Goal: Task Accomplishment & Management: Manage account settings

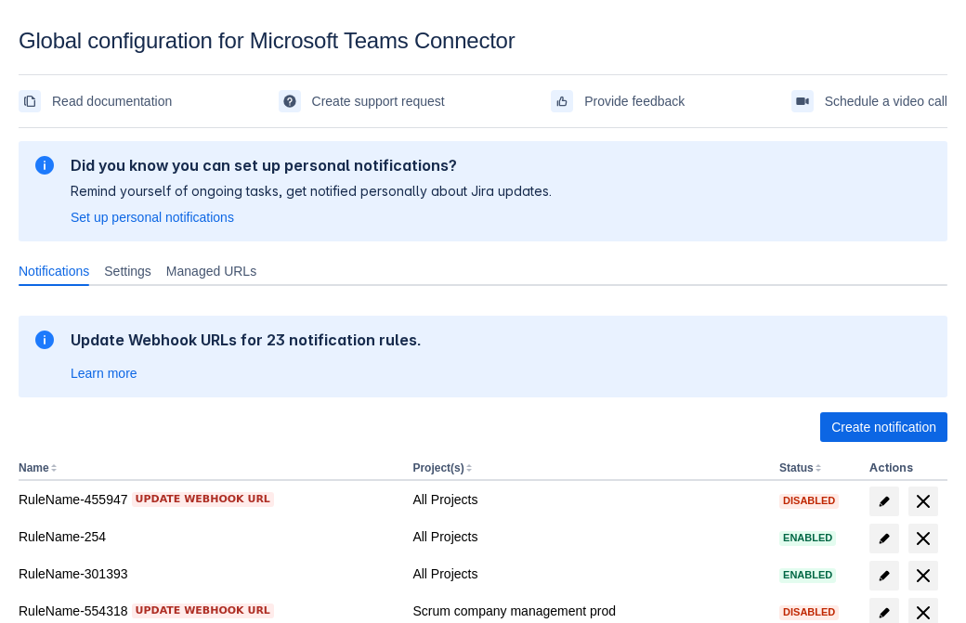
click at [884, 427] on span "Create notification" at bounding box center [884, 428] width 105 height 30
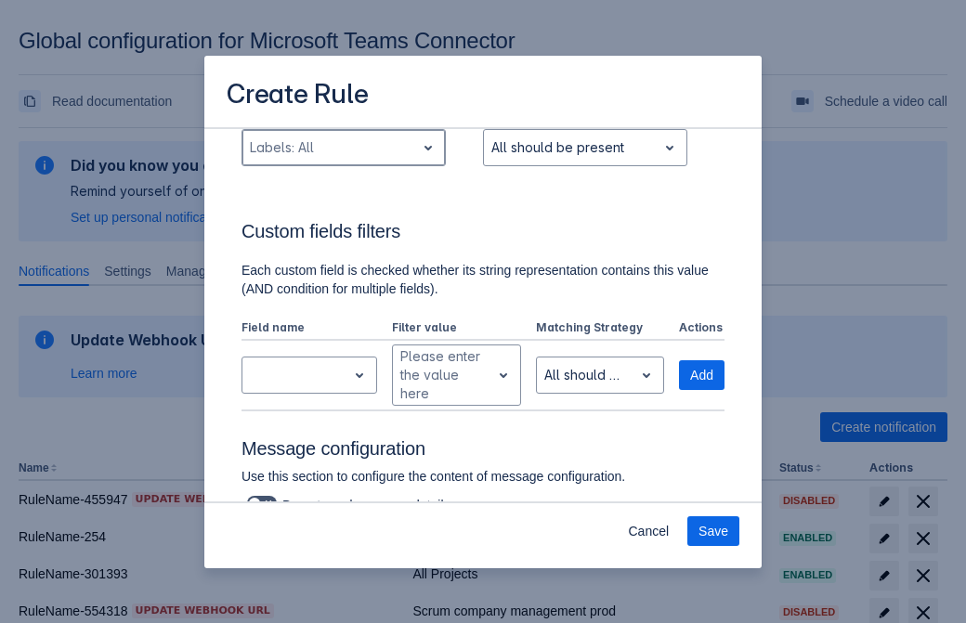
click at [343, 148] on div "Scrollable content" at bounding box center [329, 148] width 158 height 22
type input "821708_label"
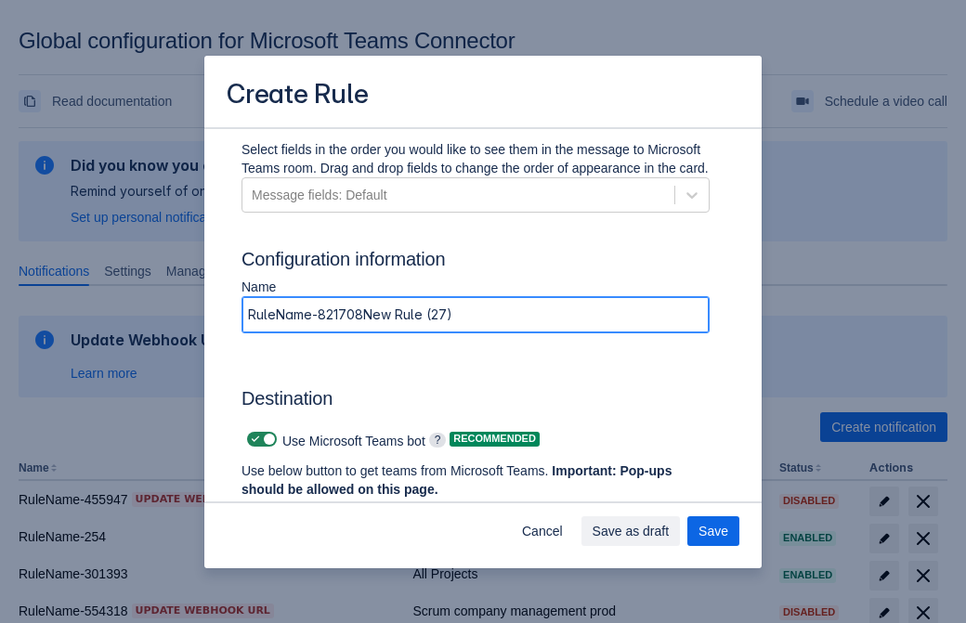
type input "RuleName-821708New Rule (27)"
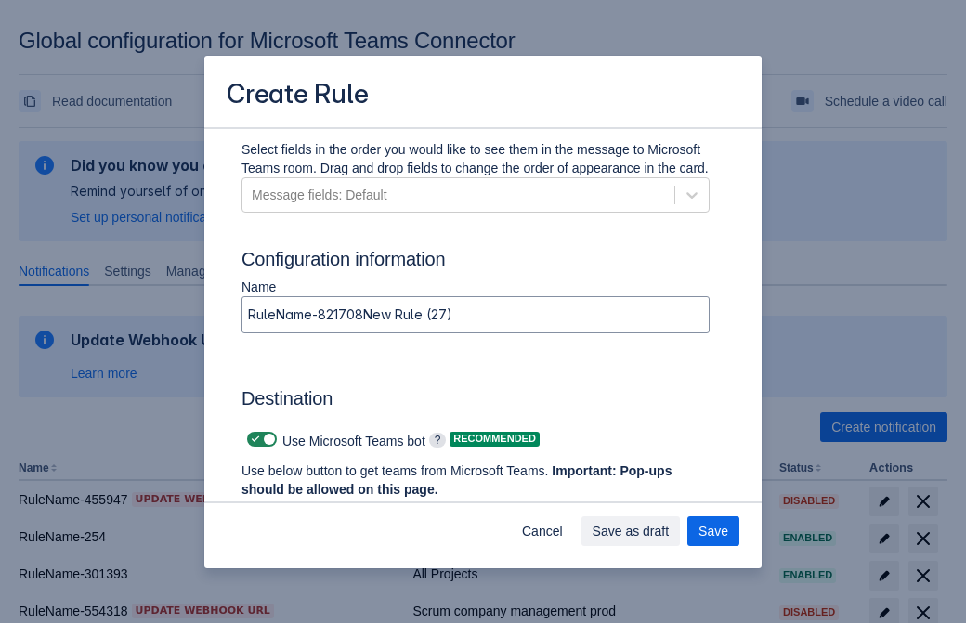
click at [253, 439] on span "Scrollable content" at bounding box center [255, 439] width 15 height 15
click at [253, 439] on input "Scrollable content" at bounding box center [253, 440] width 12 height 12
checkbox input "false"
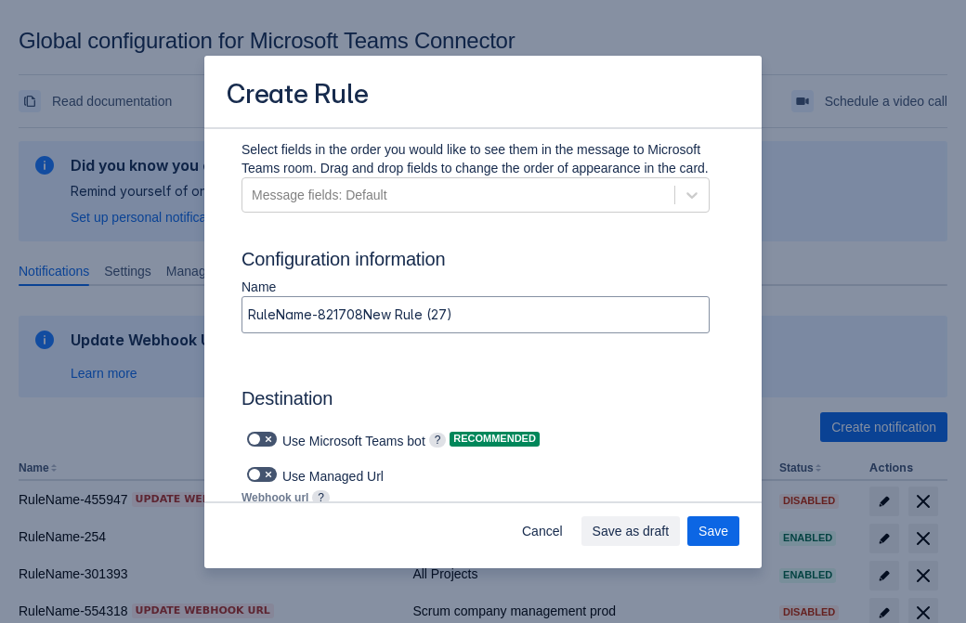
type input "https://prod-74.westus.logic.azure.com:443/workflows/f11e74d8c9ca438c8769757d73…"
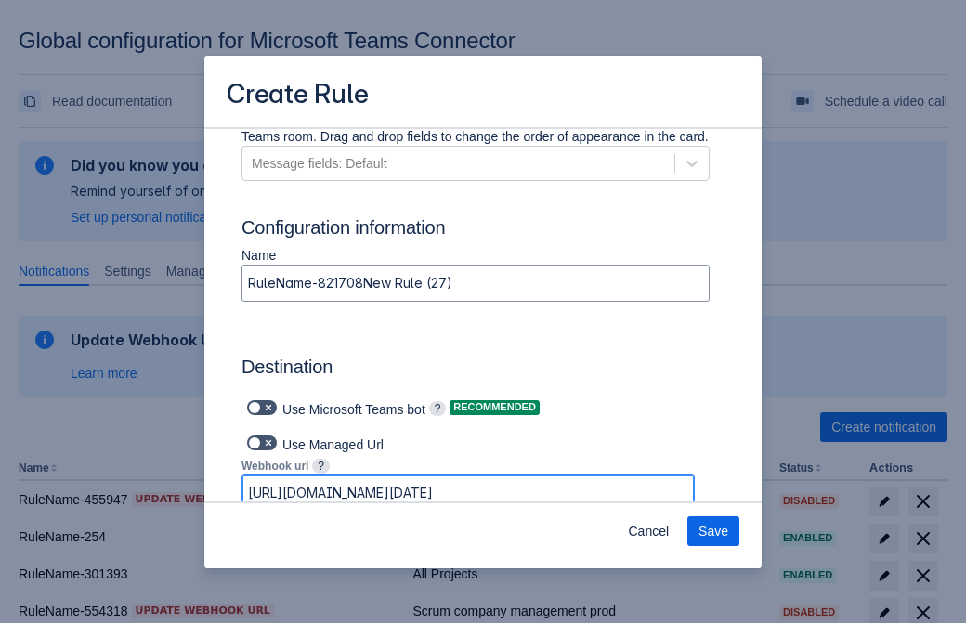
click at [714, 531] on span "Save" at bounding box center [714, 532] width 30 height 30
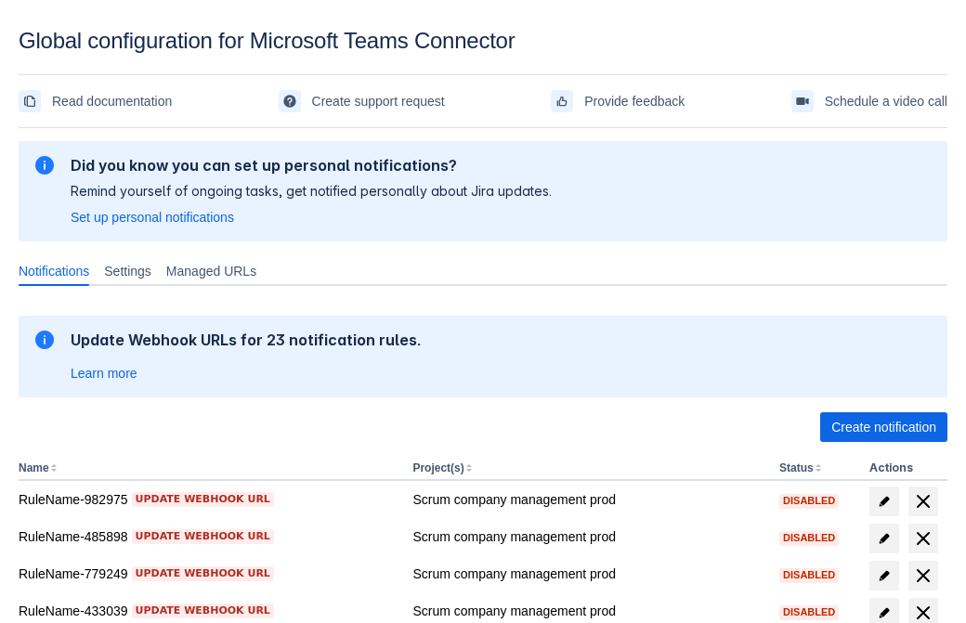
scroll to position [384, 0]
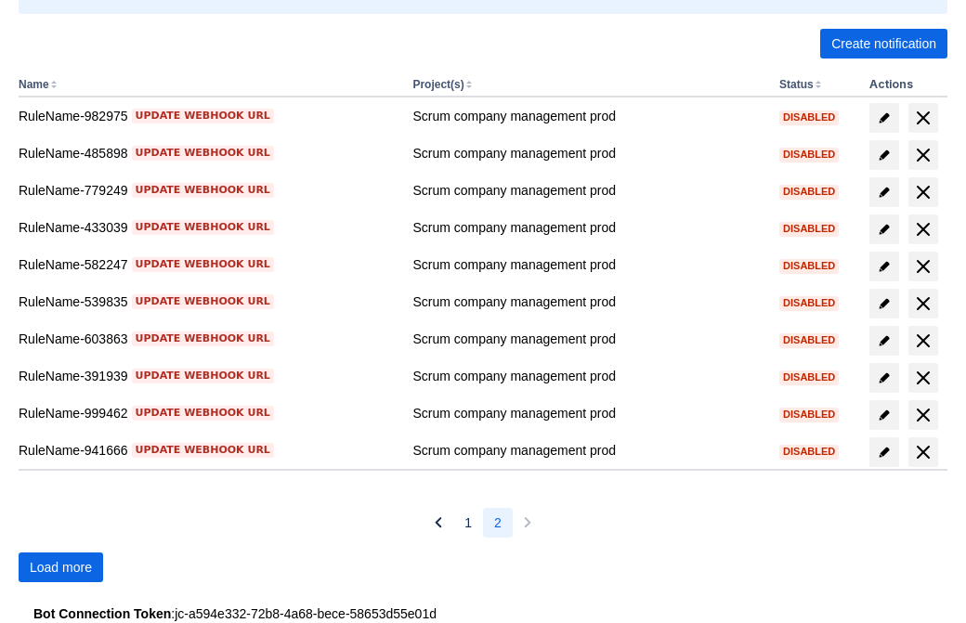
click at [60, 568] on span "Load more" at bounding box center [61, 568] width 62 height 30
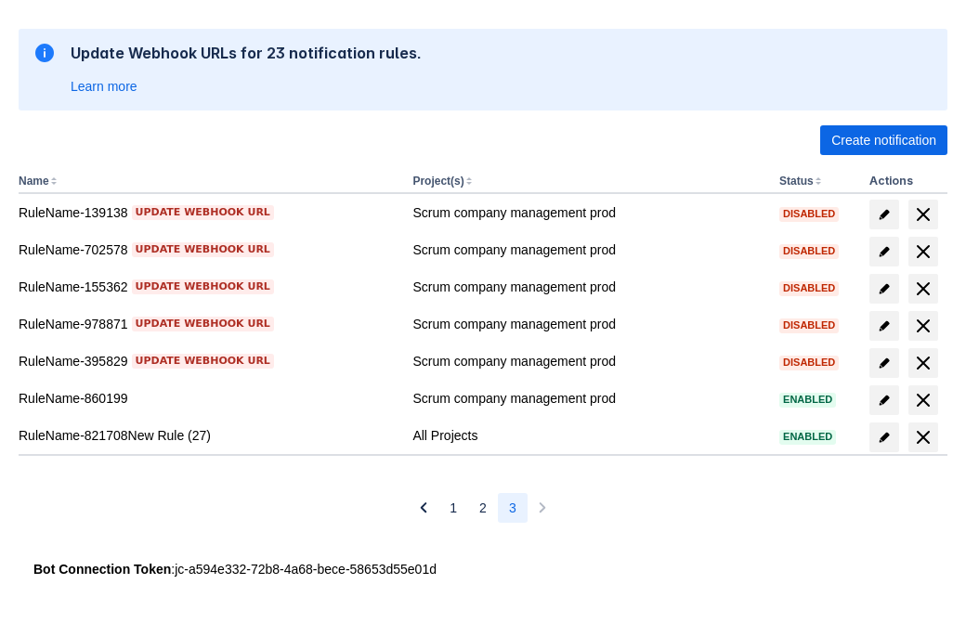
scroll to position [287, 0]
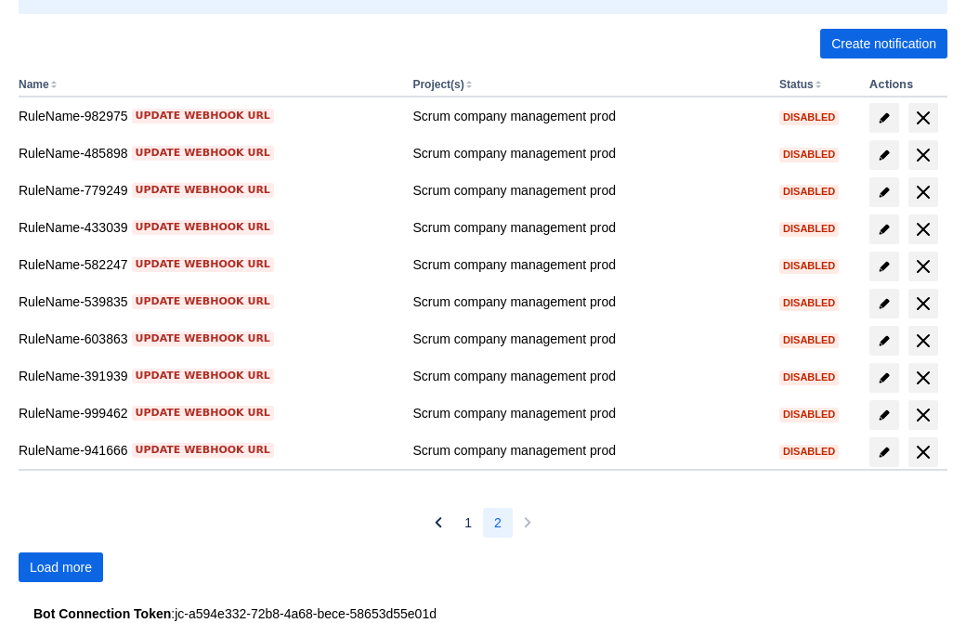
click at [60, 568] on span "Load more" at bounding box center [61, 568] width 62 height 30
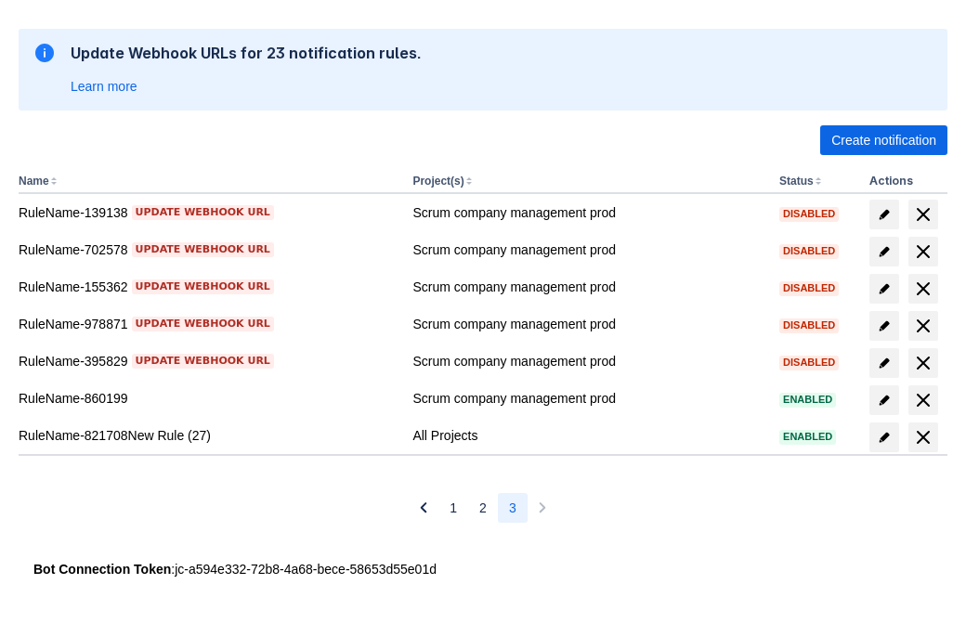
scroll to position [287, 0]
click at [923, 438] on span "delete" at bounding box center [923, 437] width 22 height 22
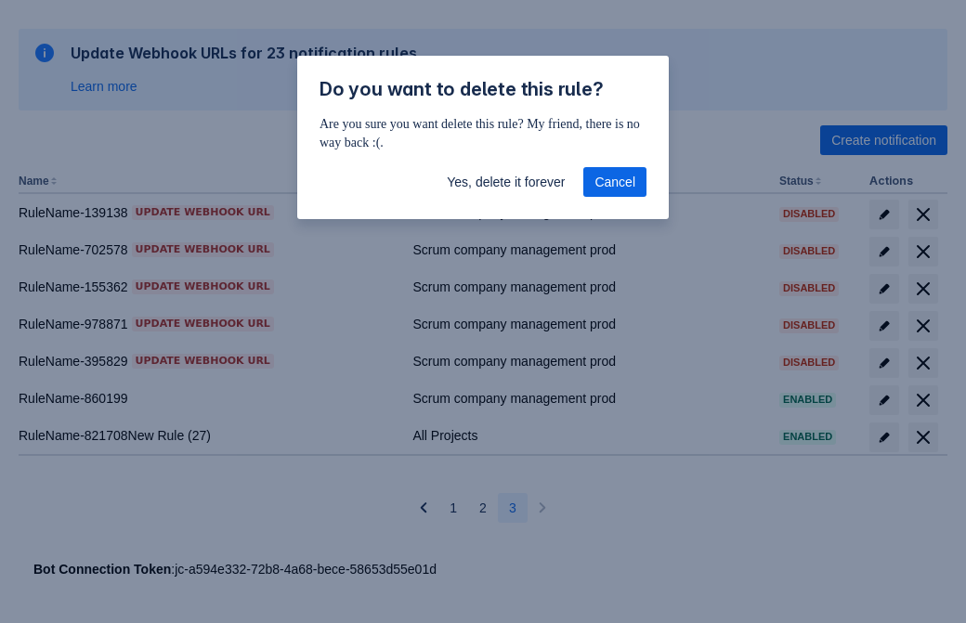
click at [505, 182] on span "Yes, delete it forever" at bounding box center [506, 182] width 118 height 30
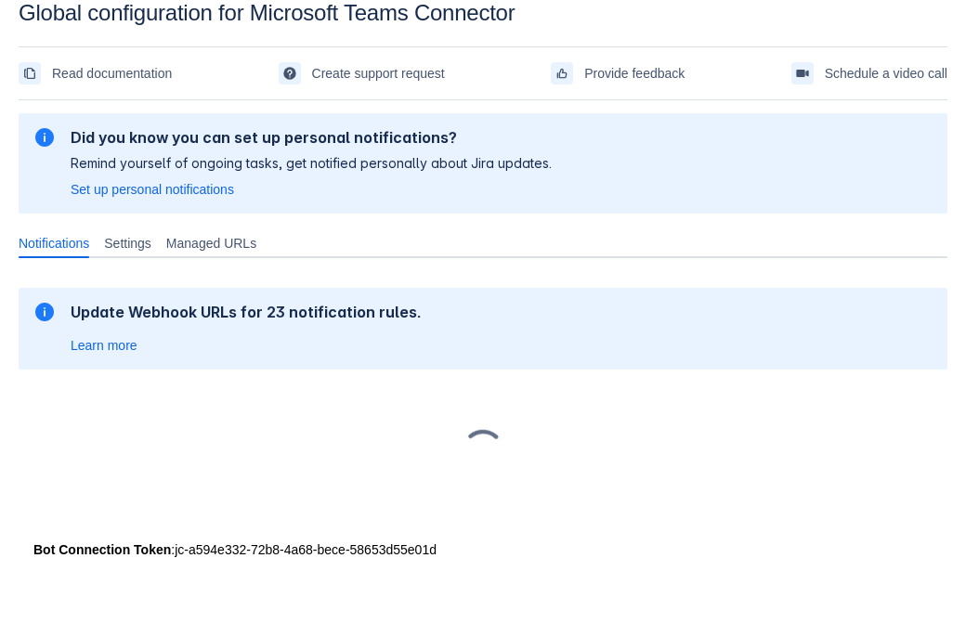
scroll to position [28, 0]
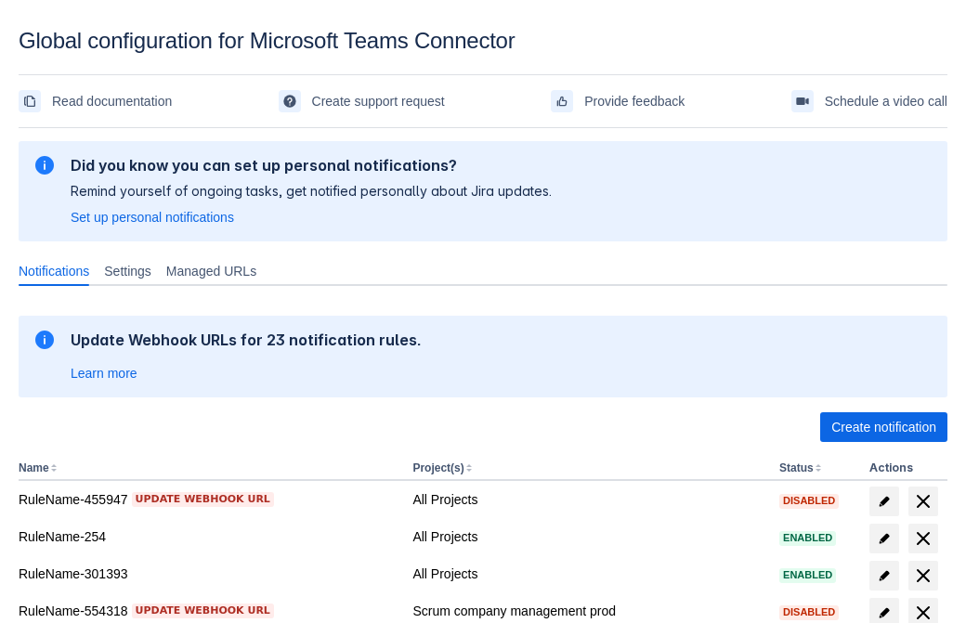
click at [884, 427] on span "Create notification" at bounding box center [884, 428] width 105 height 30
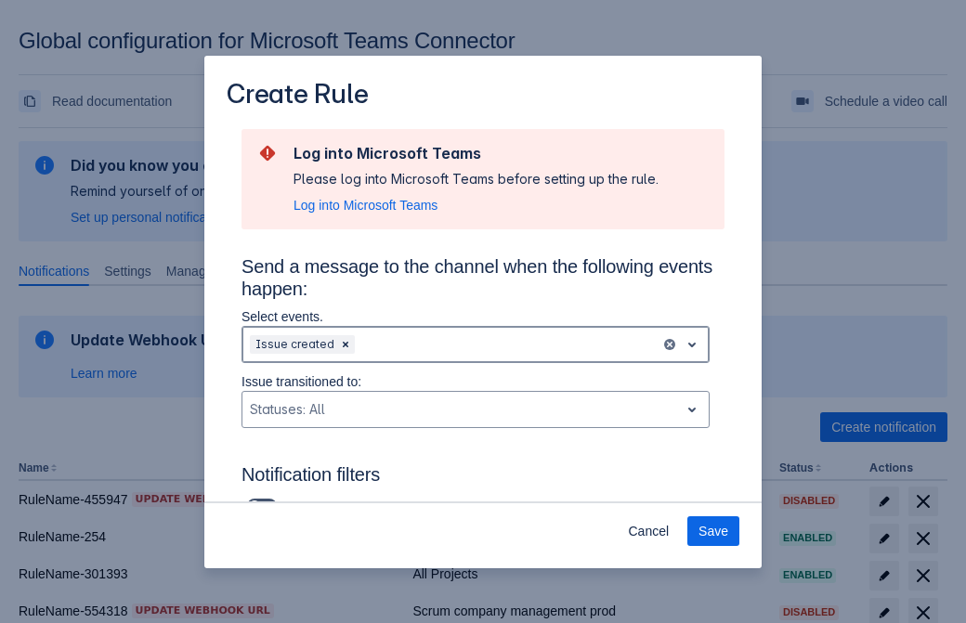
click at [476, 345] on div "Scrollable content" at bounding box center [506, 345] width 295 height 22
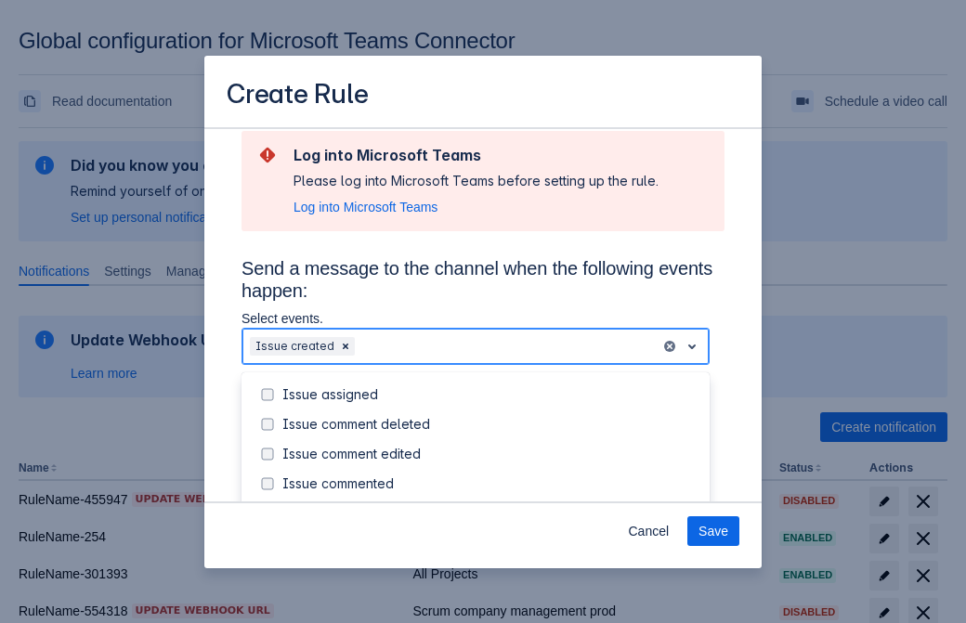
click at [491, 504] on div "Issue created" at bounding box center [490, 513] width 416 height 19
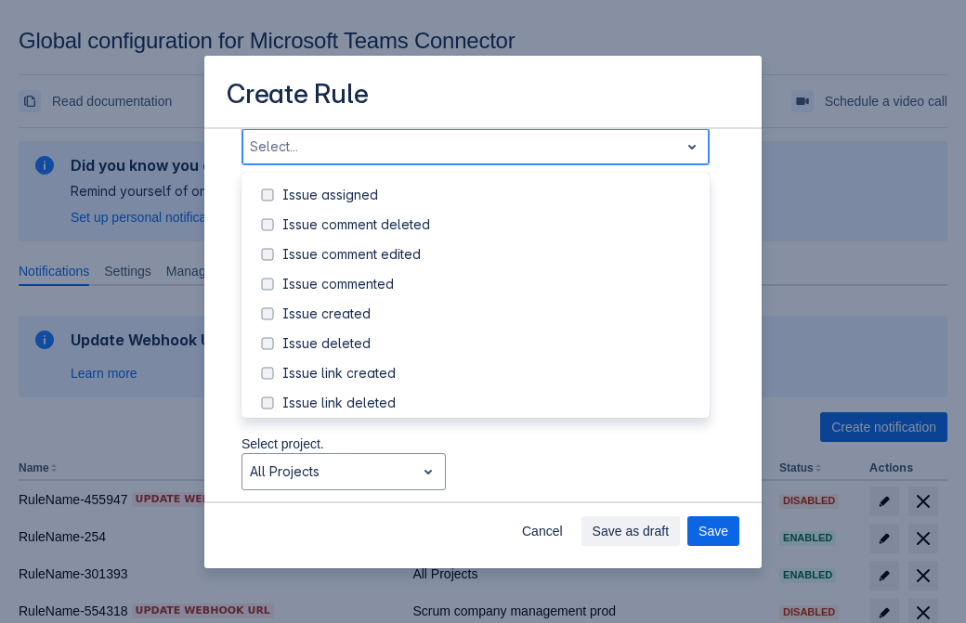
click at [491, 483] on div "Issue updated" at bounding box center [490, 492] width 416 height 19
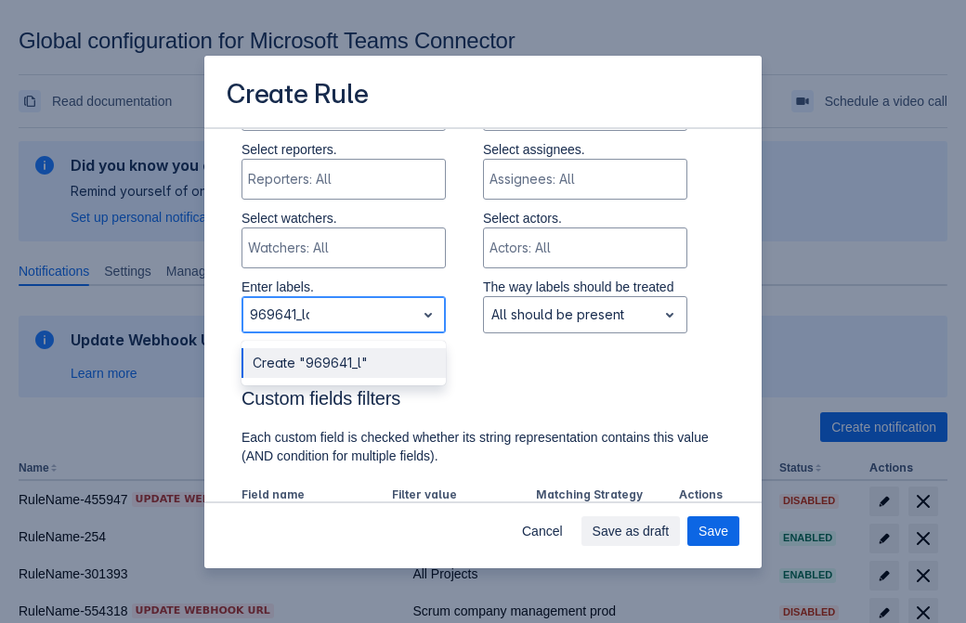
type input "969641_label"
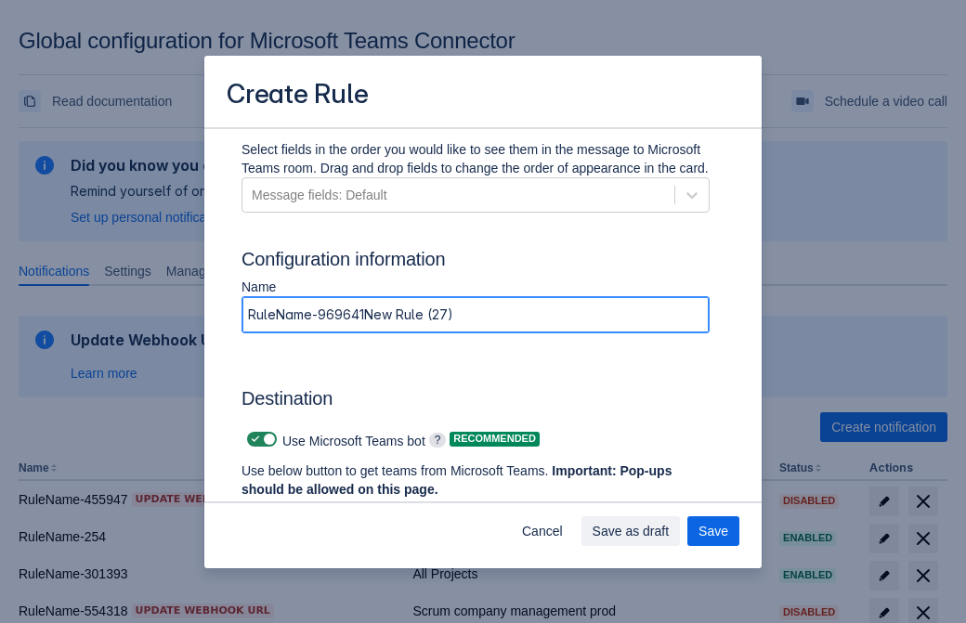
type input "RuleName-969641New Rule (27)"
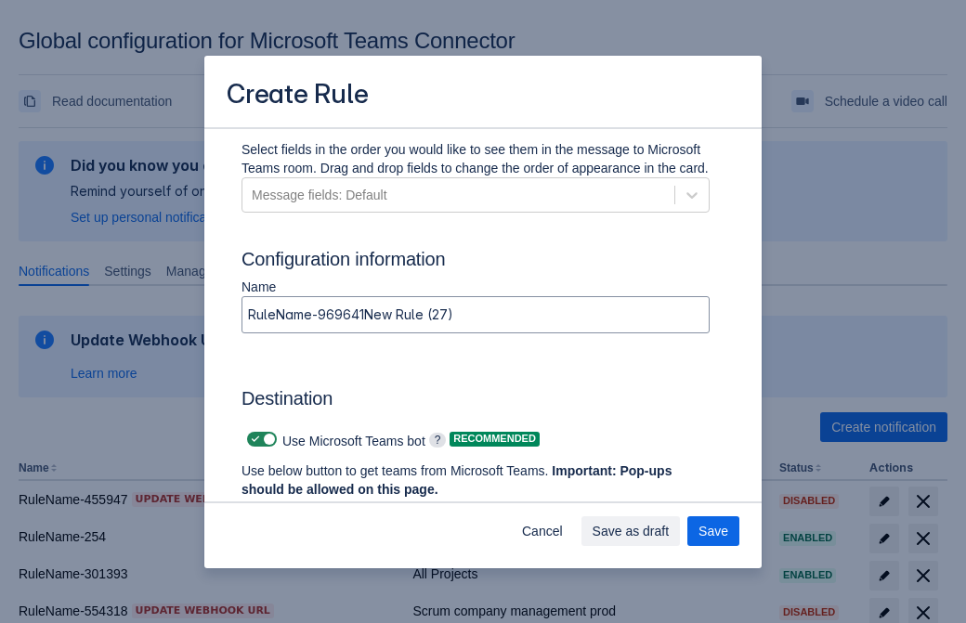
click at [253, 439] on span "Scrollable content" at bounding box center [255, 439] width 15 height 15
click at [253, 439] on input "Scrollable content" at bounding box center [253, 440] width 12 height 12
checkbox input "false"
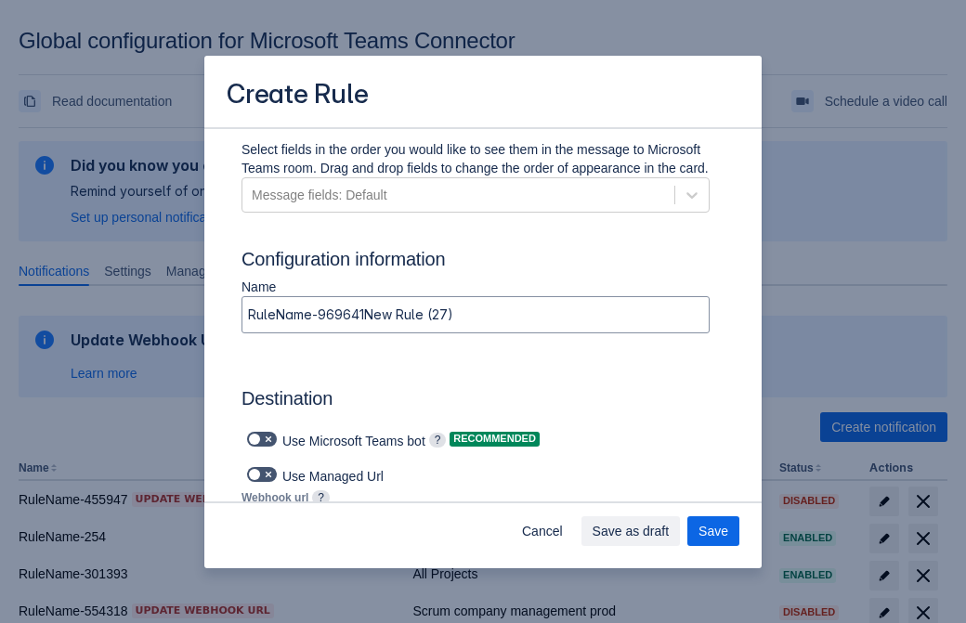
type input "https://prod-34.westus.logic.azure.com:443/workflows/b225ecea21af403f967199aab2…"
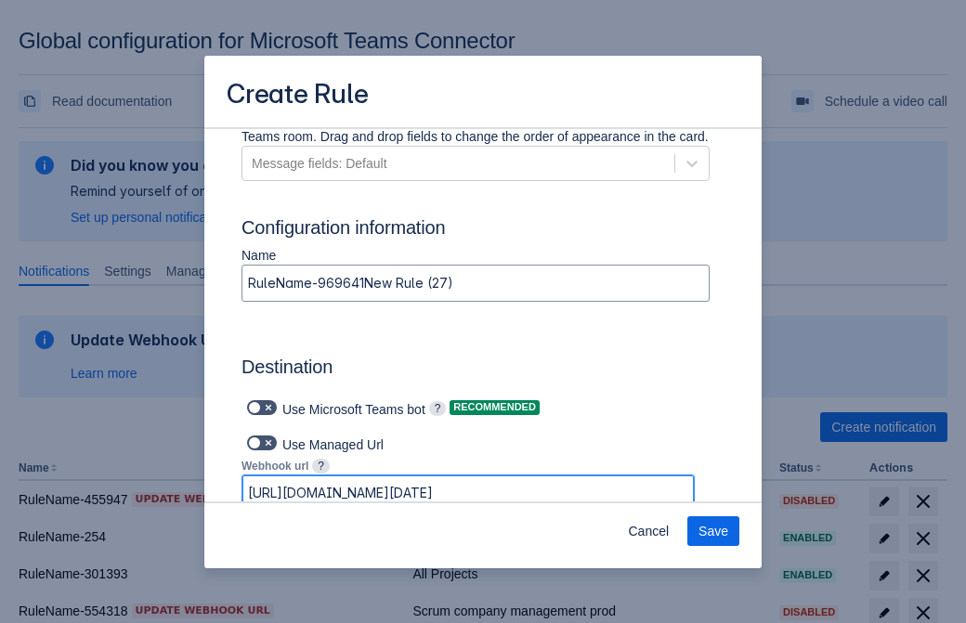
click at [714, 531] on span "Save" at bounding box center [714, 532] width 30 height 30
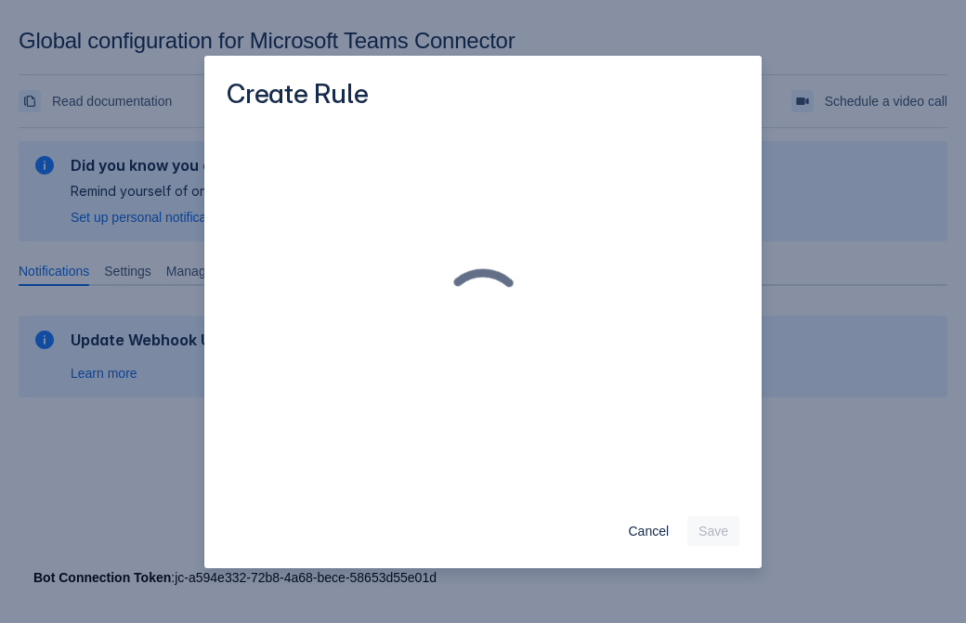
scroll to position [0, 0]
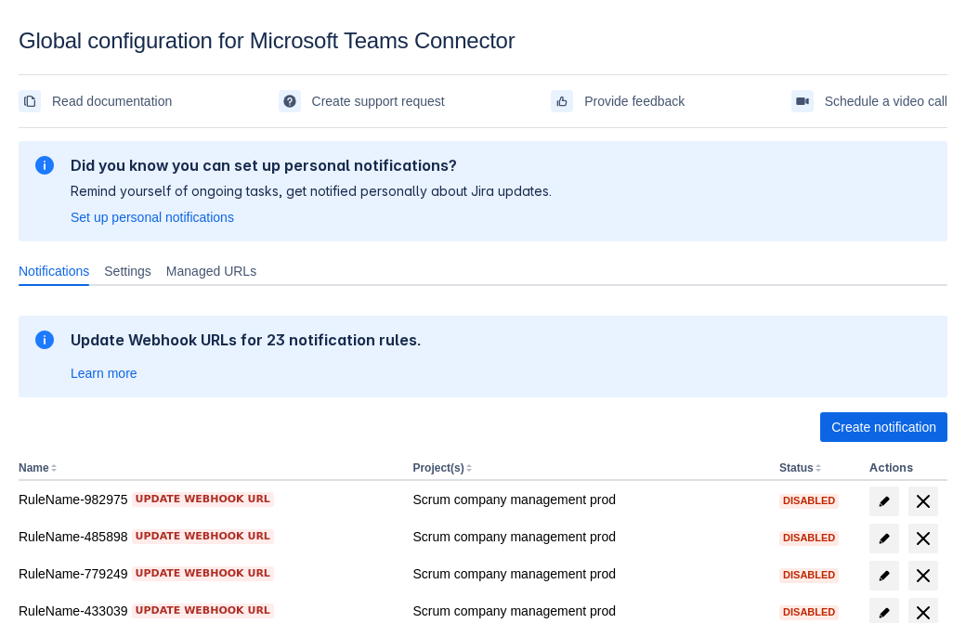
scroll to position [384, 0]
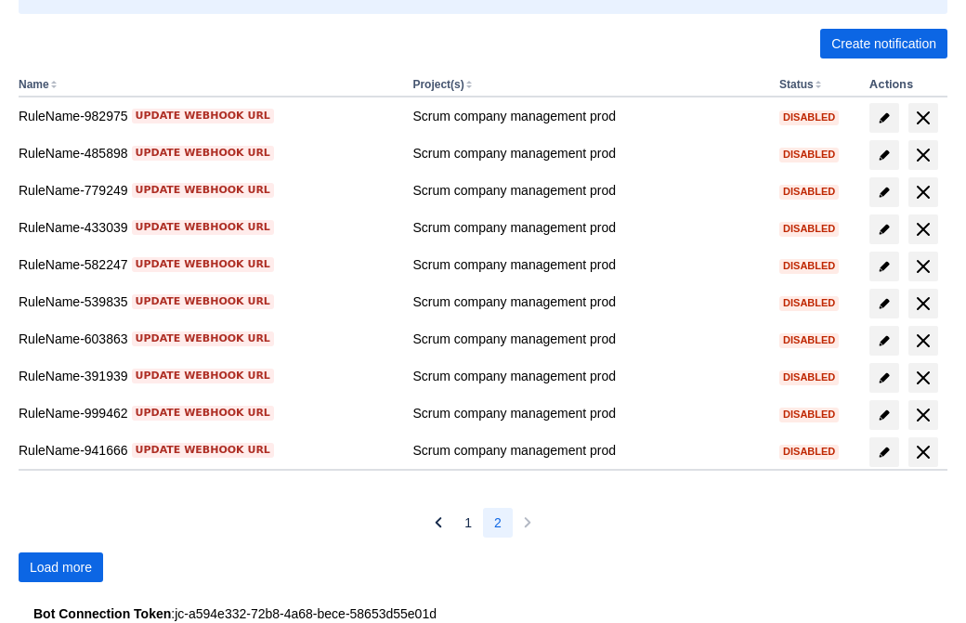
click at [60, 568] on span "Load more" at bounding box center [61, 568] width 62 height 30
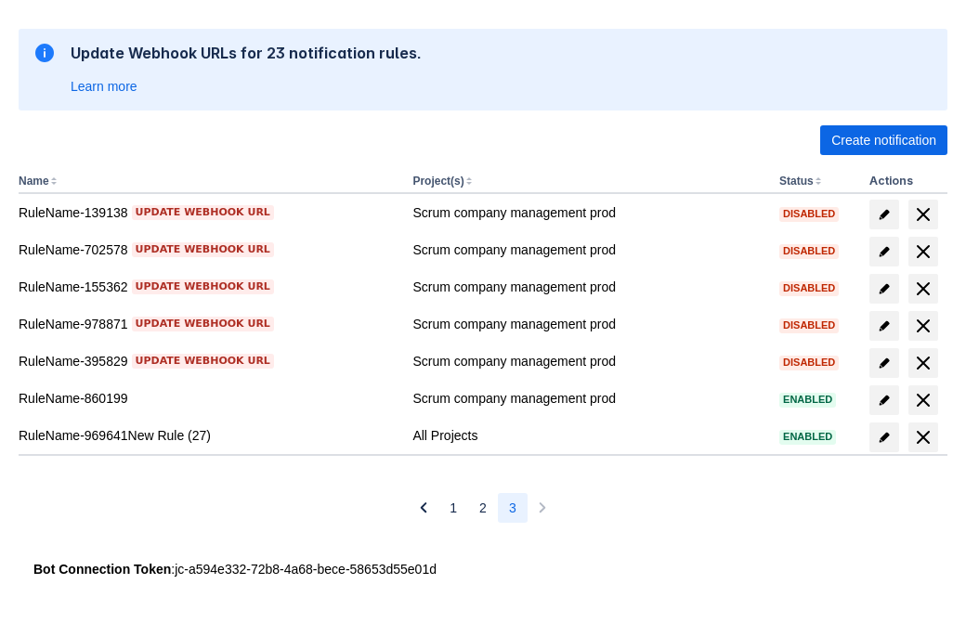
scroll to position [287, 0]
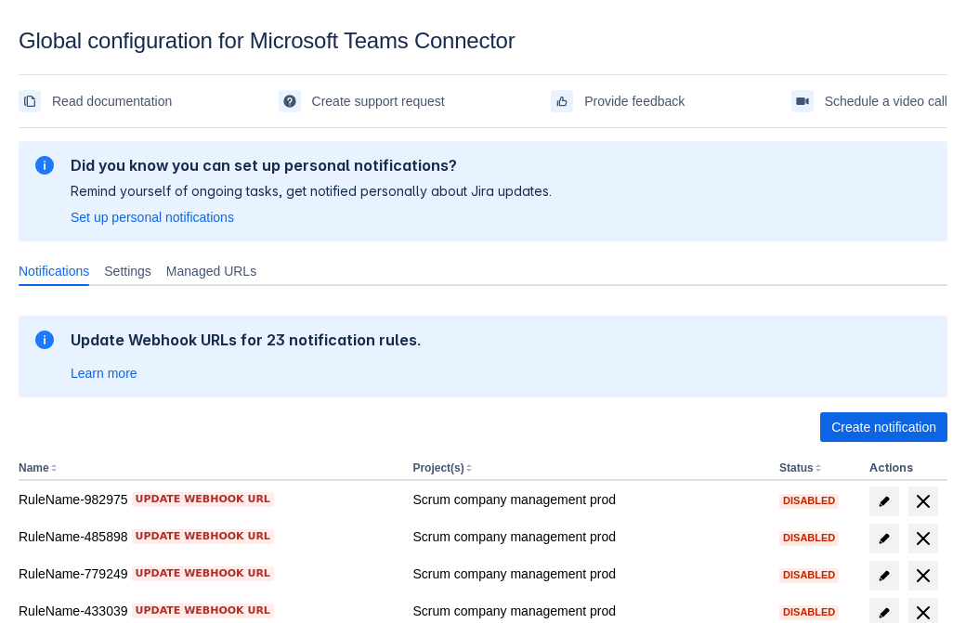
scroll to position [384, 0]
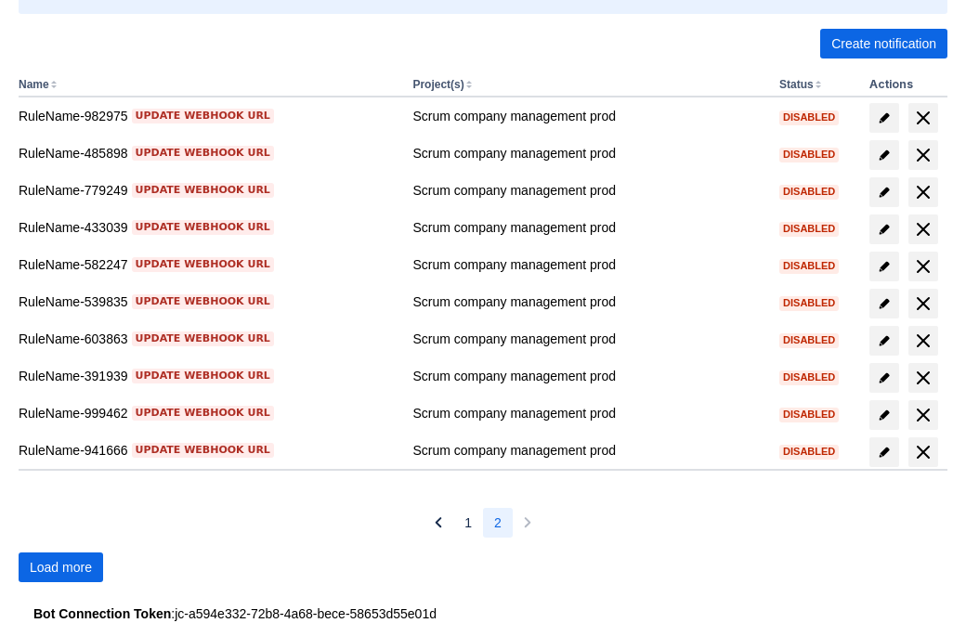
click at [60, 568] on span "Load more" at bounding box center [61, 568] width 62 height 30
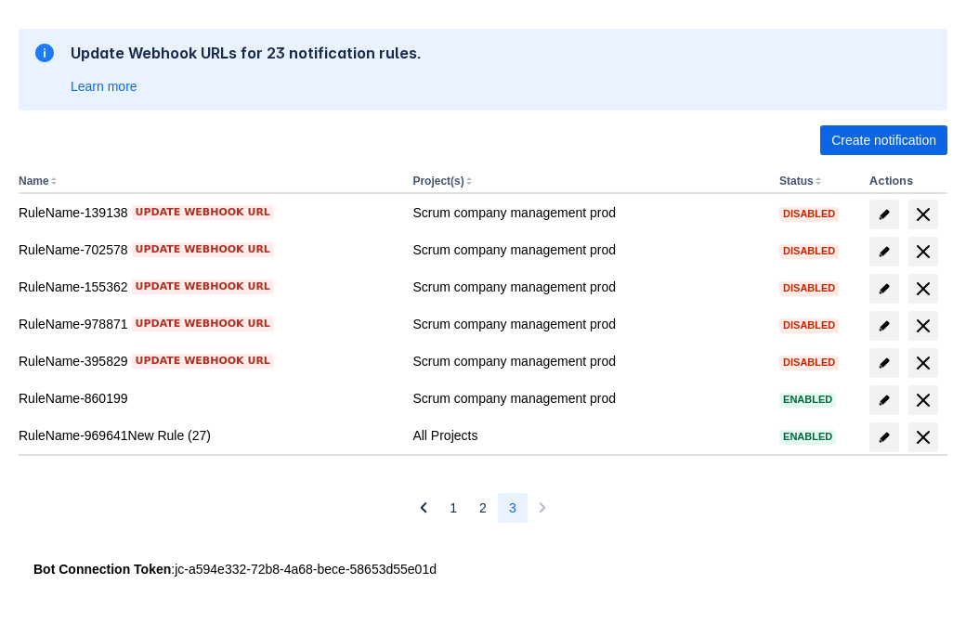
scroll to position [287, 0]
click at [923, 438] on span "delete" at bounding box center [923, 437] width 22 height 22
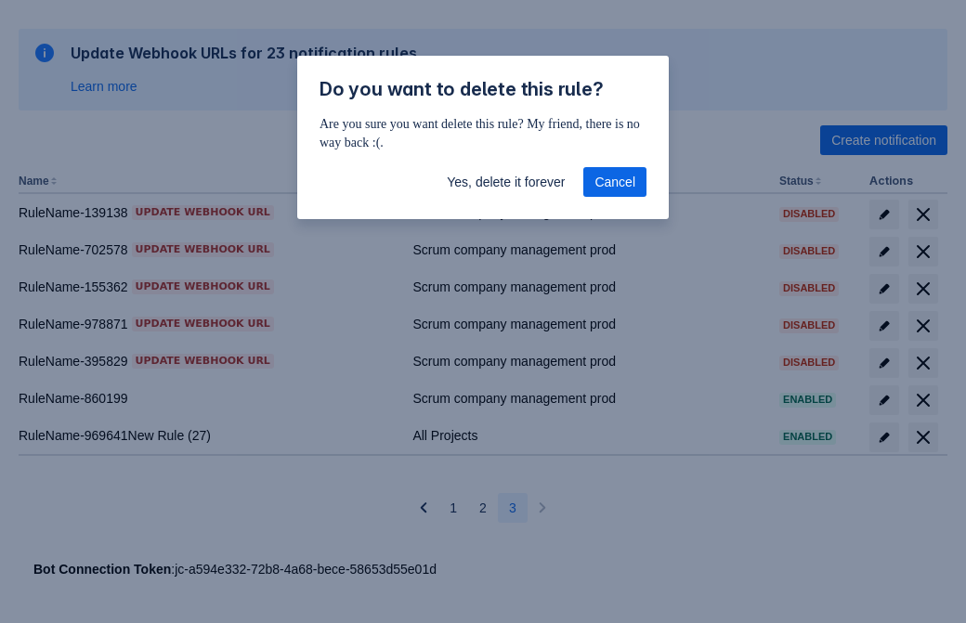
click at [505, 182] on span "Yes, delete it forever" at bounding box center [506, 182] width 118 height 30
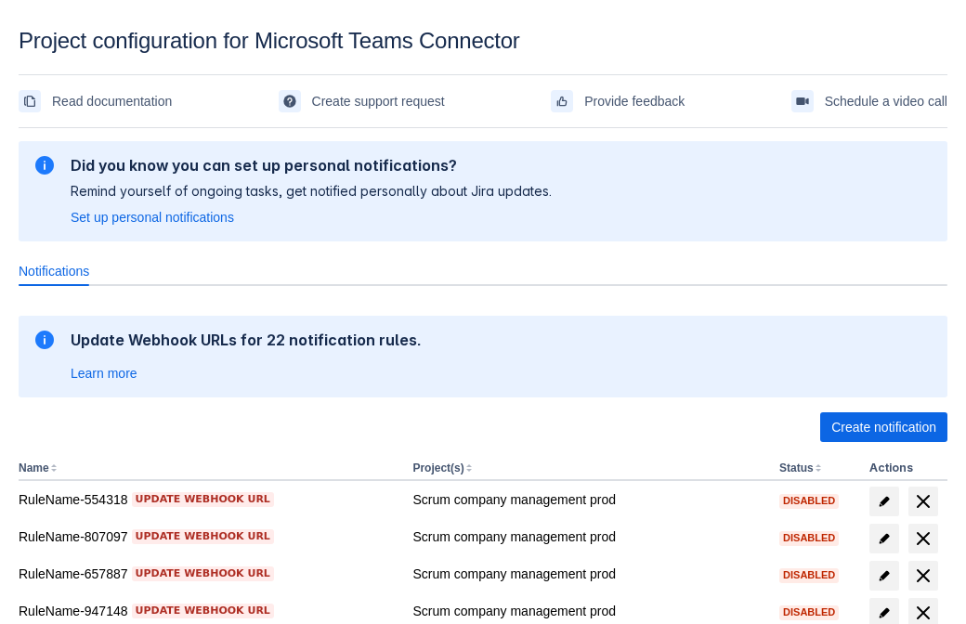
click at [884, 427] on span "Create notification" at bounding box center [884, 428] width 105 height 30
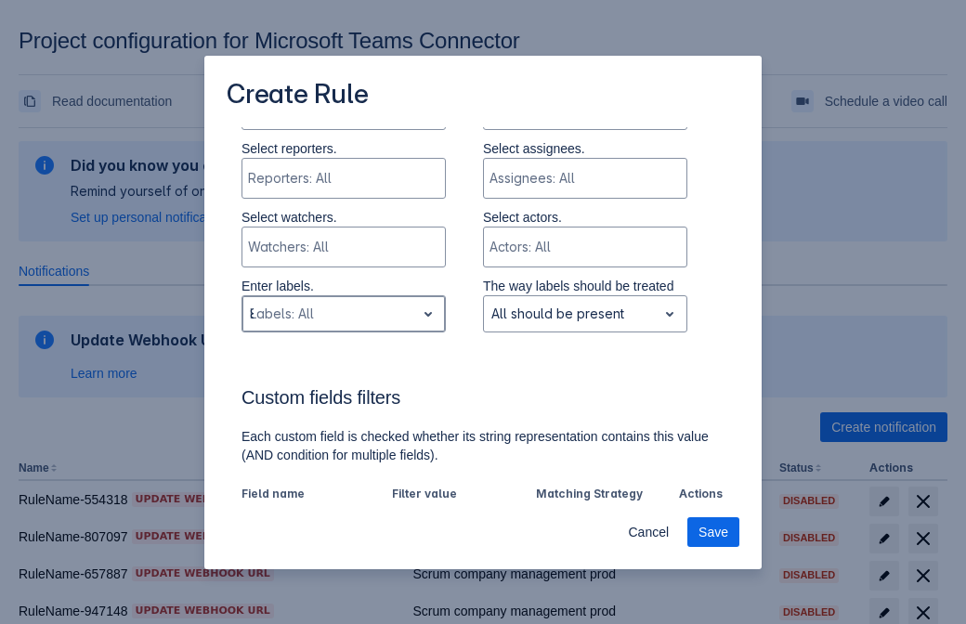
type input "805819_label"
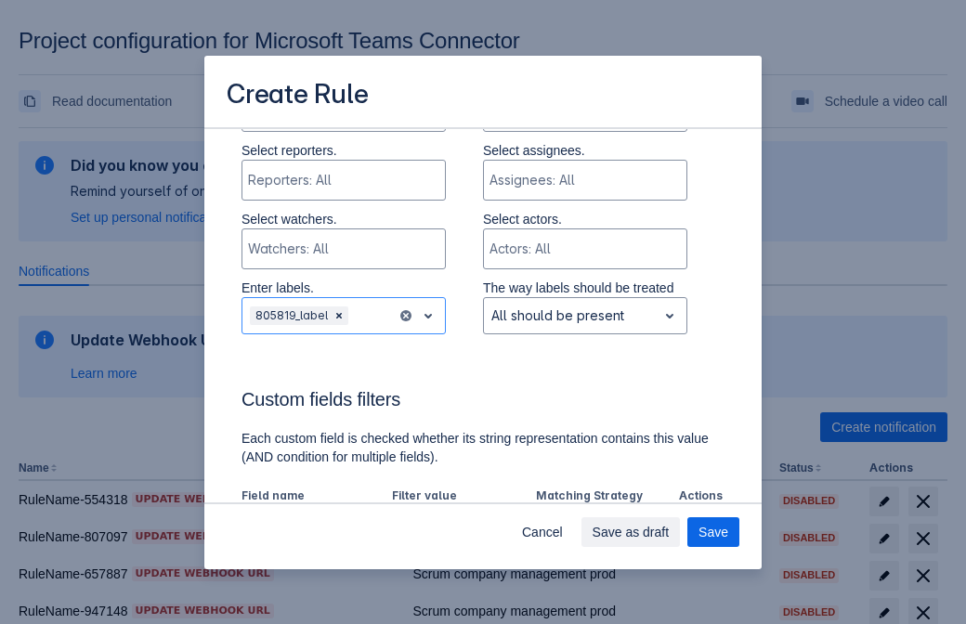
scroll to position [1151, 0]
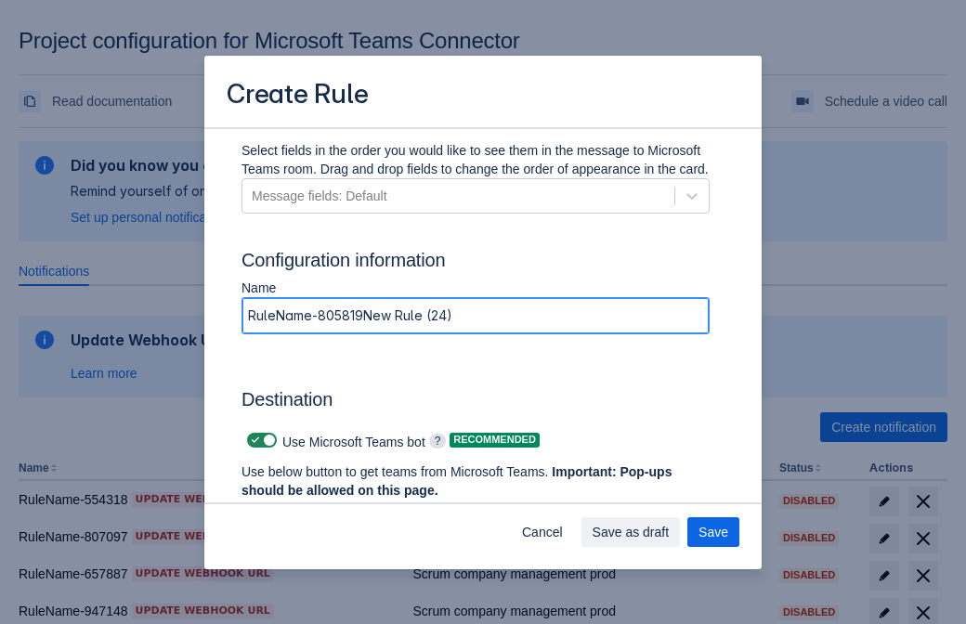
type input "RuleName-805819New Rule (24)"
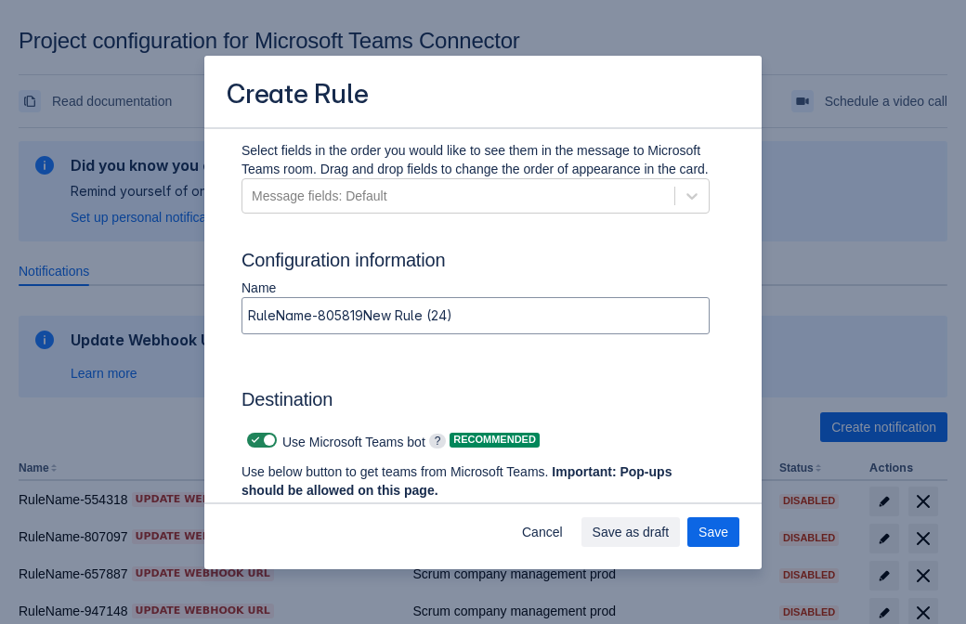
click at [253, 440] on span at bounding box center [255, 440] width 15 height 15
click at [253, 440] on input "checkbox" at bounding box center [253, 441] width 12 height 12
checkbox input "false"
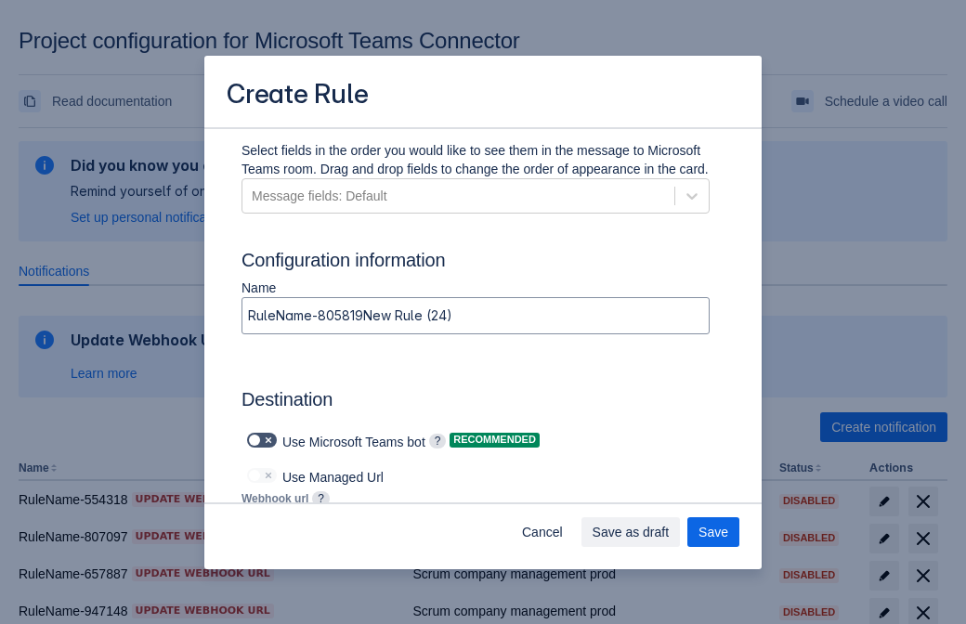
type input "[URL][DOMAIN_NAME][DATE]"
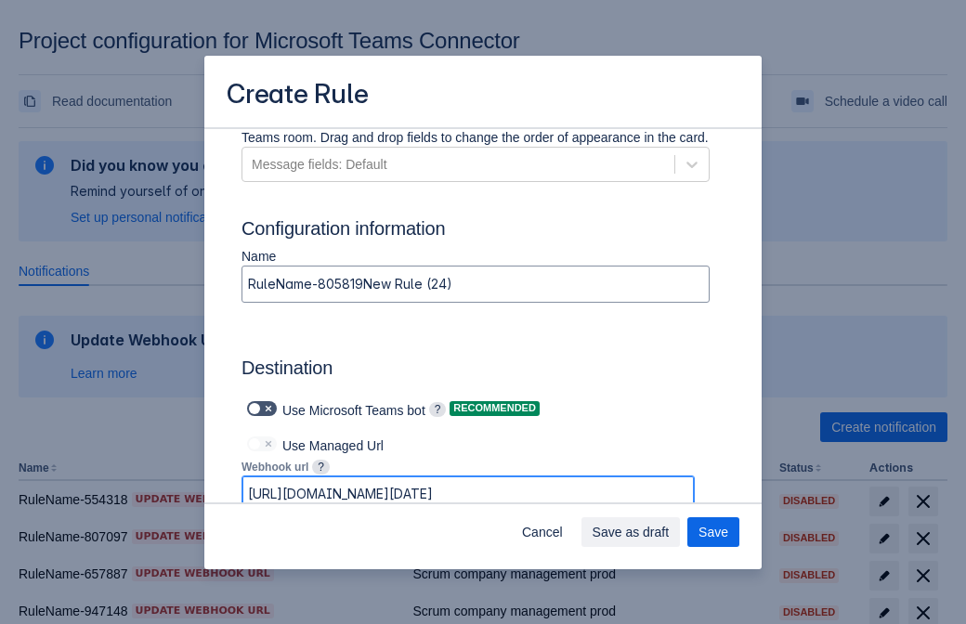
click at [670, 532] on span "Save as draft" at bounding box center [631, 532] width 77 height 30
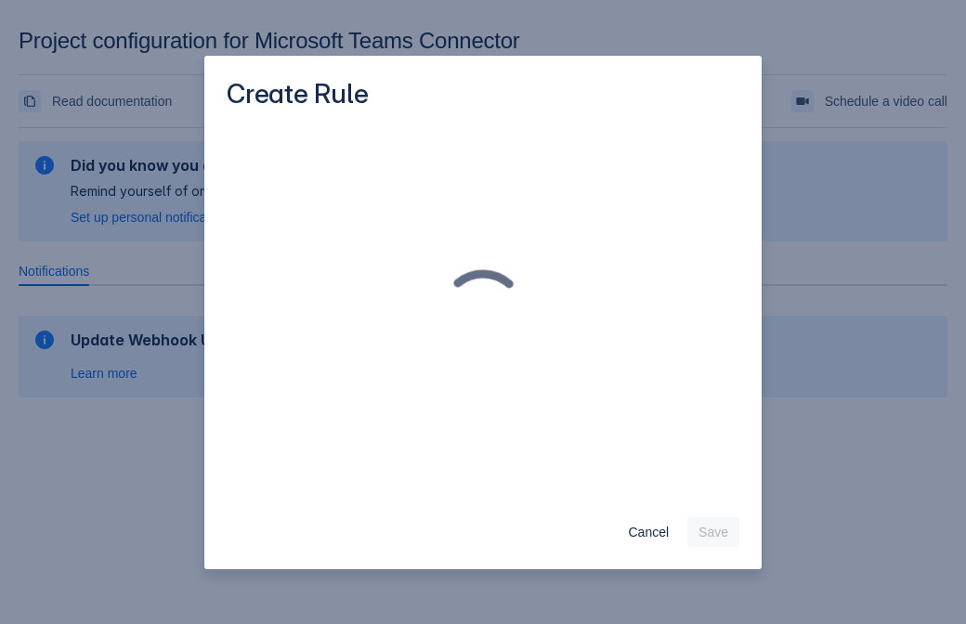
scroll to position [0, 0]
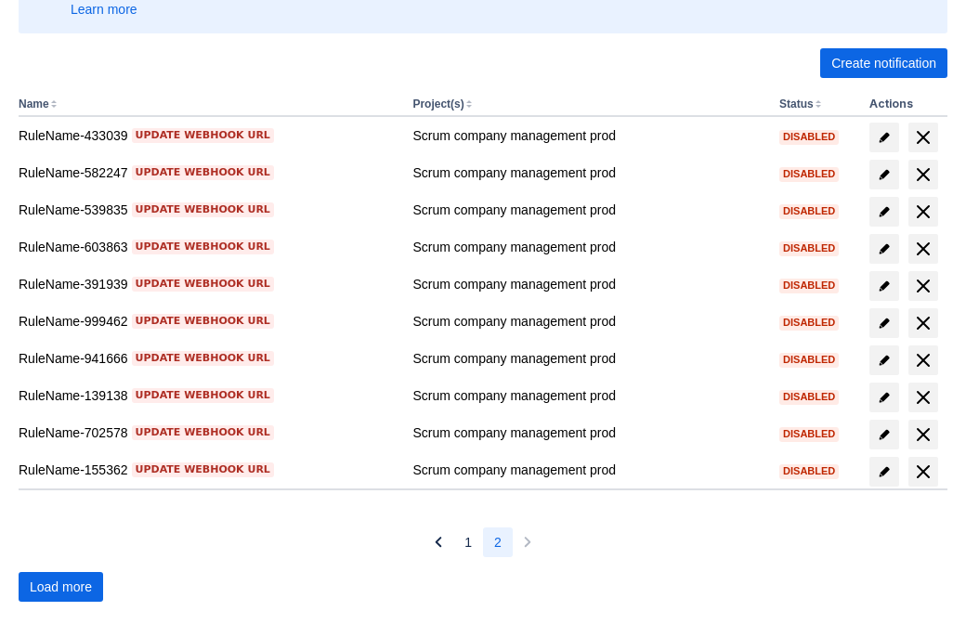
click at [60, 587] on span "Load more" at bounding box center [61, 587] width 62 height 30
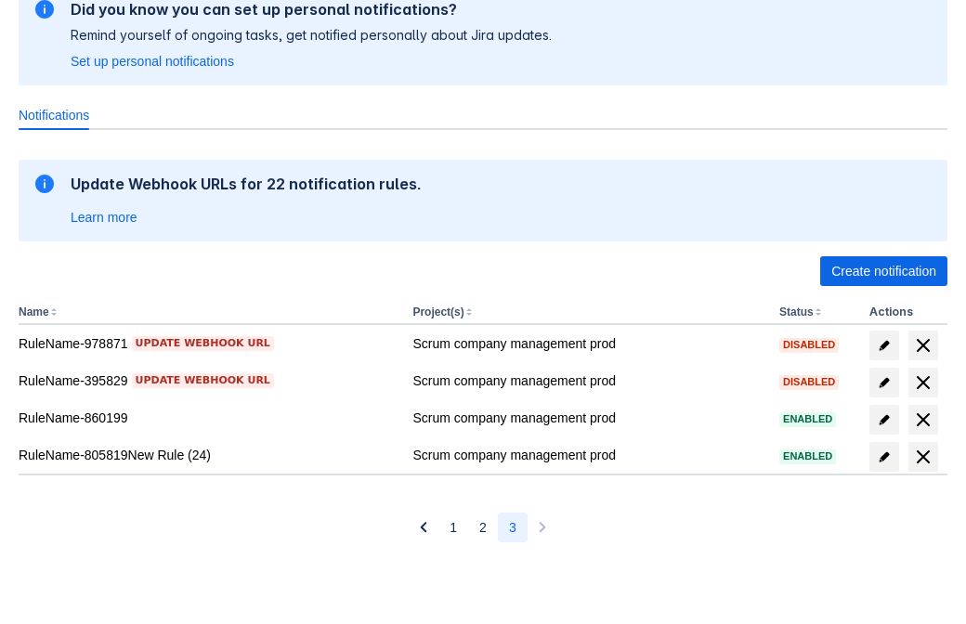
scroll to position [156, 0]
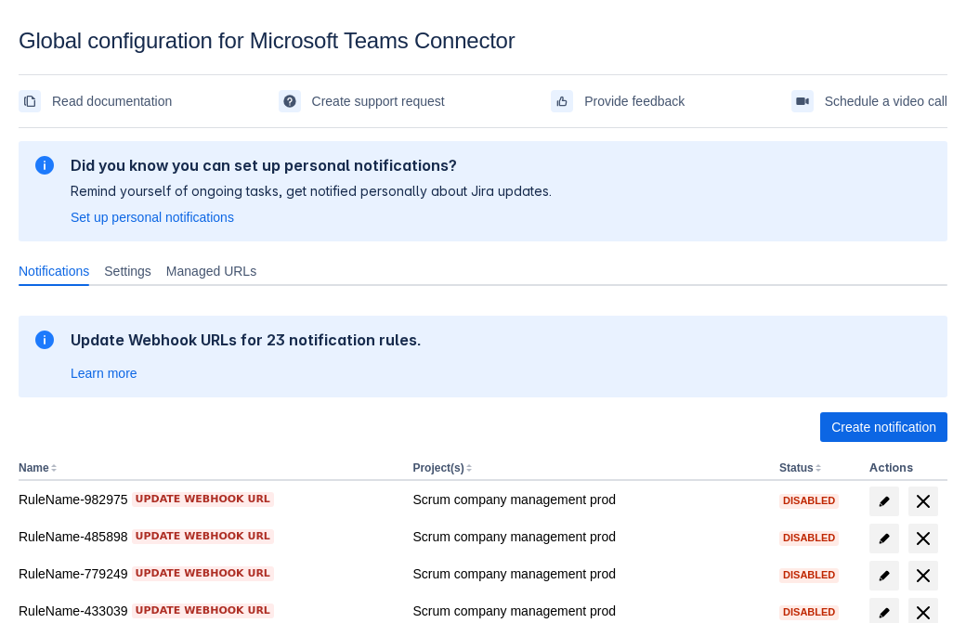
scroll to position [384, 0]
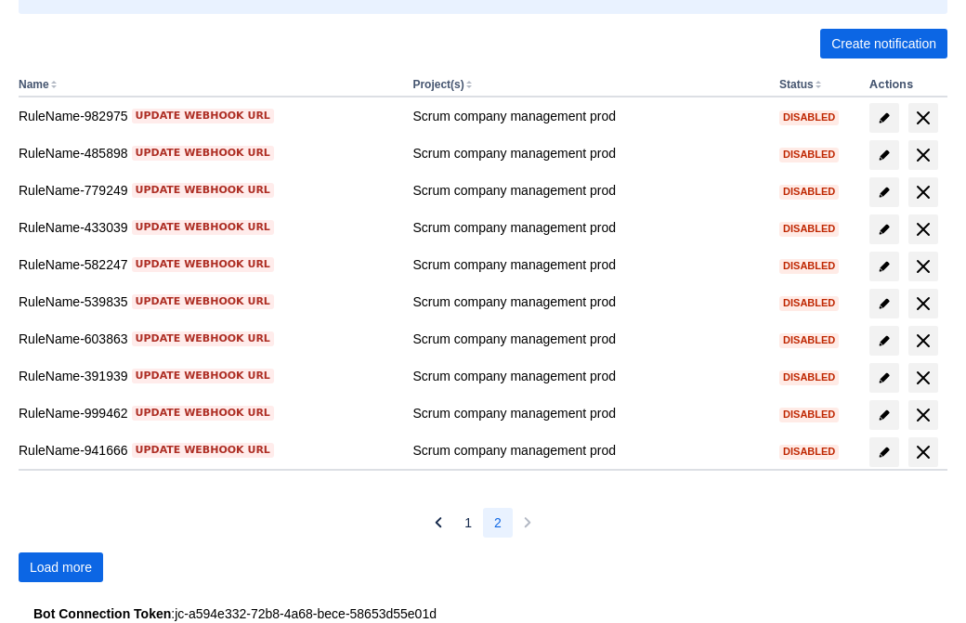
click at [60, 568] on span "Load more" at bounding box center [61, 568] width 62 height 30
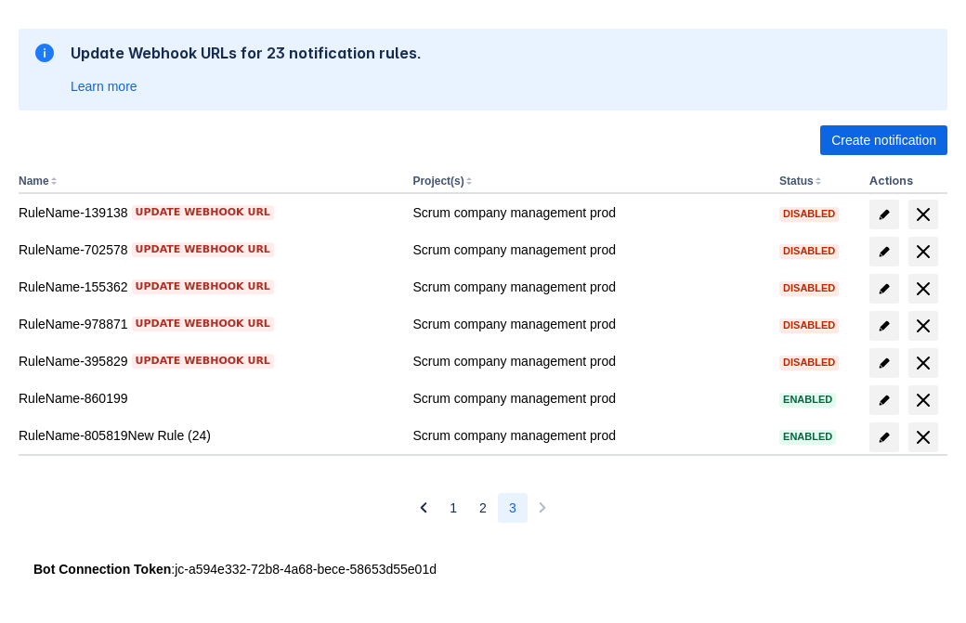
scroll to position [287, 0]
click at [923, 438] on span "delete" at bounding box center [923, 437] width 22 height 22
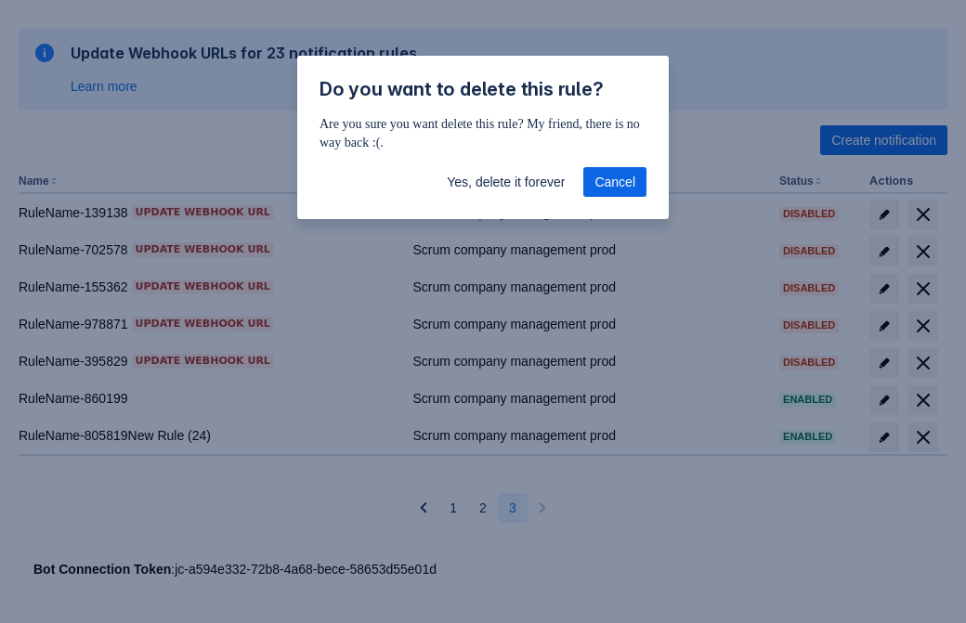
click at [505, 182] on span "Yes, delete it forever" at bounding box center [506, 182] width 118 height 30
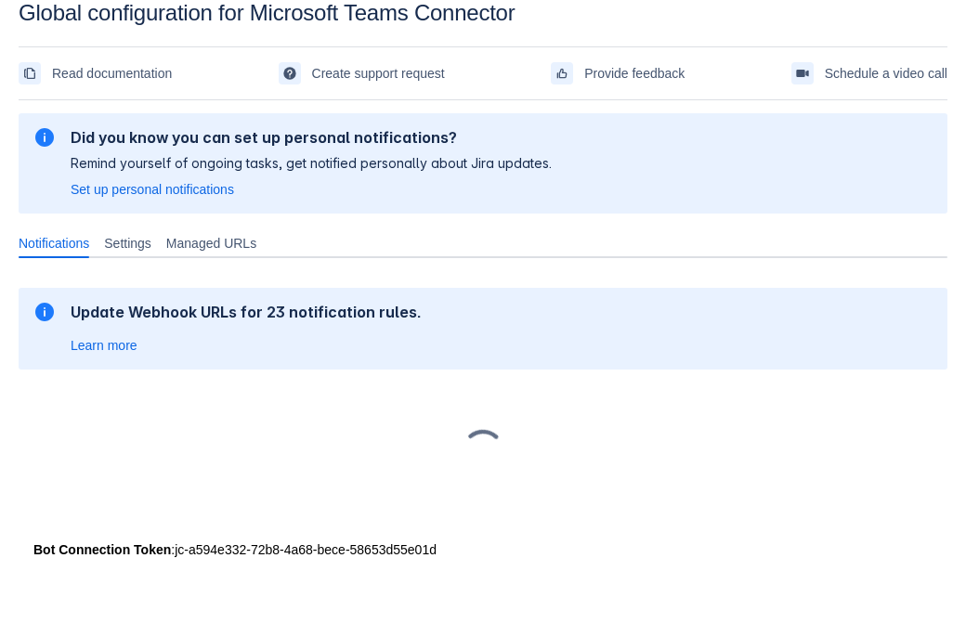
scroll to position [28, 0]
